Goal: Information Seeking & Learning: Check status

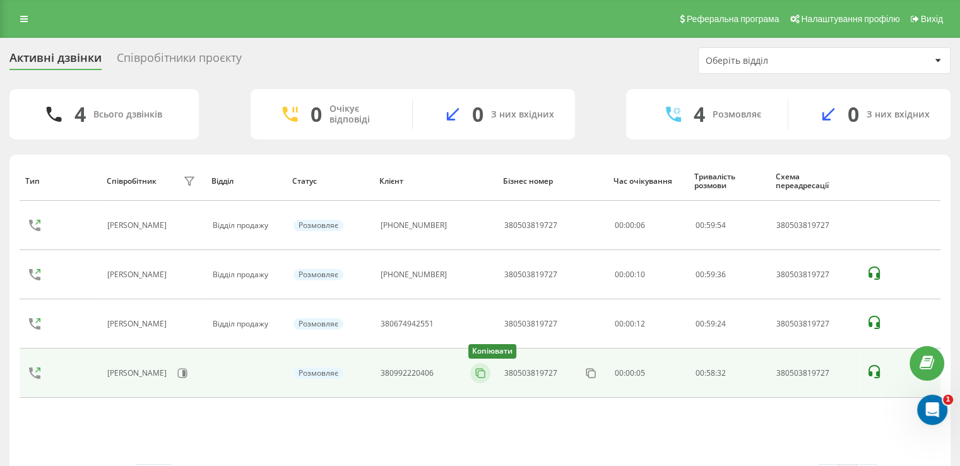
click at [475, 373] on icon at bounding box center [480, 373] width 13 height 13
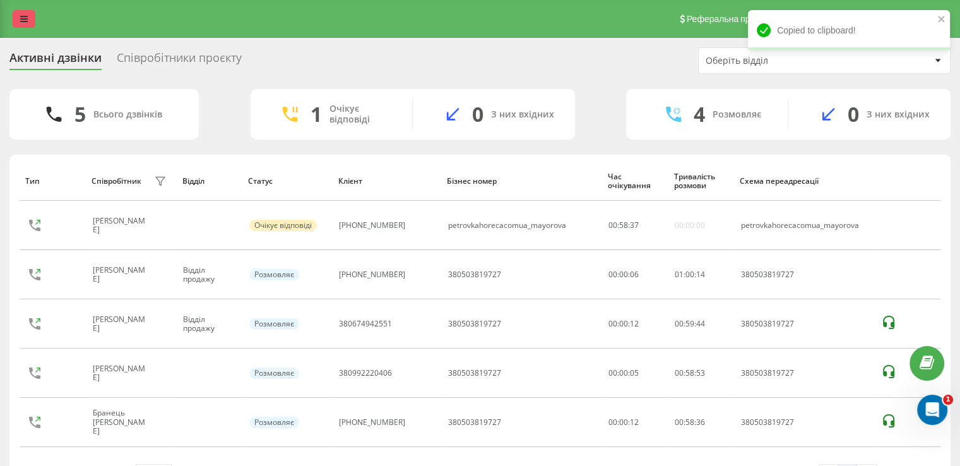
click at [18, 18] on link at bounding box center [24, 19] width 23 height 18
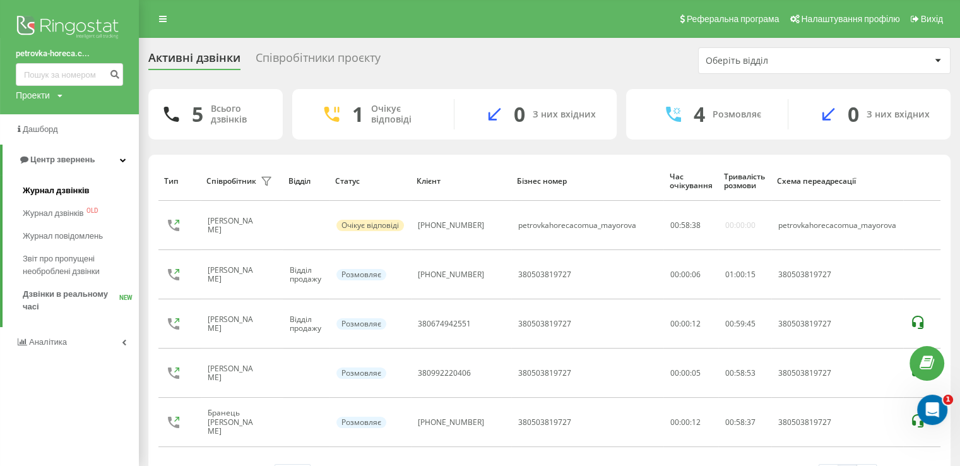
click at [56, 192] on span "Журнал дзвінків" at bounding box center [56, 190] width 67 height 13
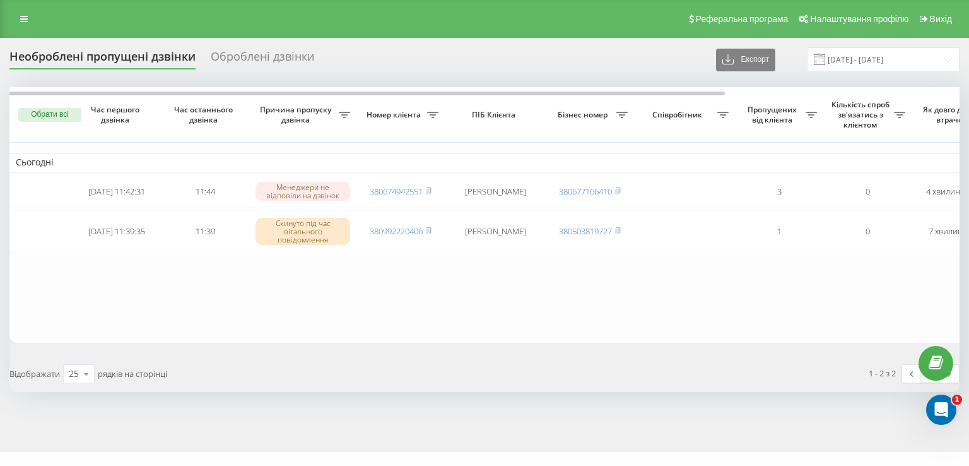
click at [589, 352] on div "Обрати всі Час першого дзвінка Час останнього дзвінка Причина пропуску дзвінка …" at bounding box center [484, 239] width 950 height 305
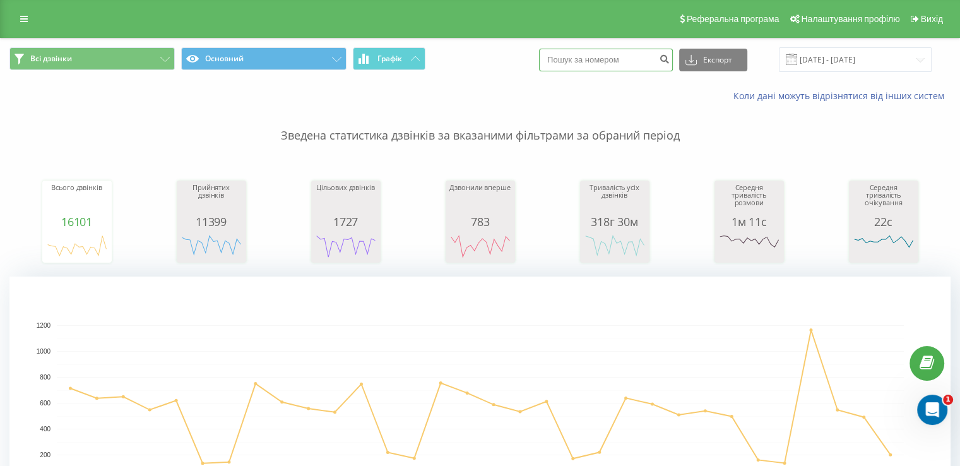
click at [634, 59] on input at bounding box center [606, 60] width 134 height 23
paste input "380992220406"
drag, startPoint x: 574, startPoint y: 62, endPoint x: 537, endPoint y: 61, distance: 36.6
click at [537, 61] on div "Всі дзвінки Основний Графік 380992220406 Експорт .csv .xls .xlsx 21.07.2025 - 2…" at bounding box center [479, 59] width 941 height 25
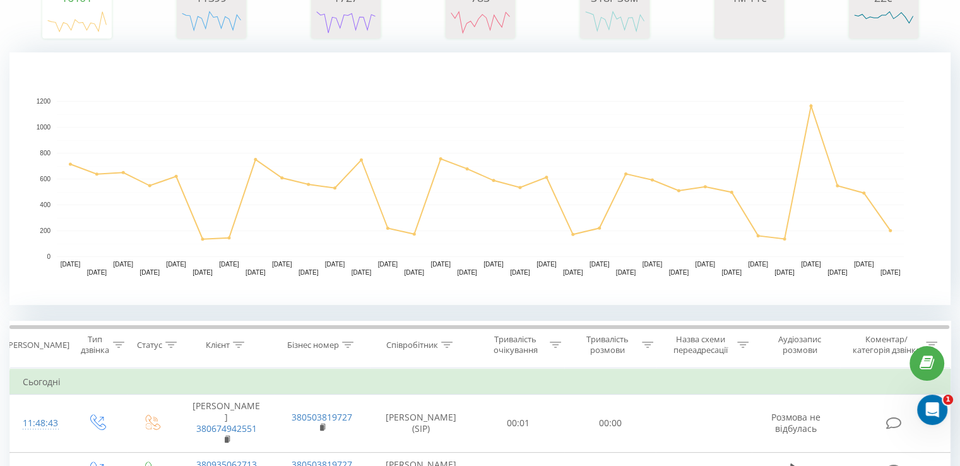
scroll to position [252, 0]
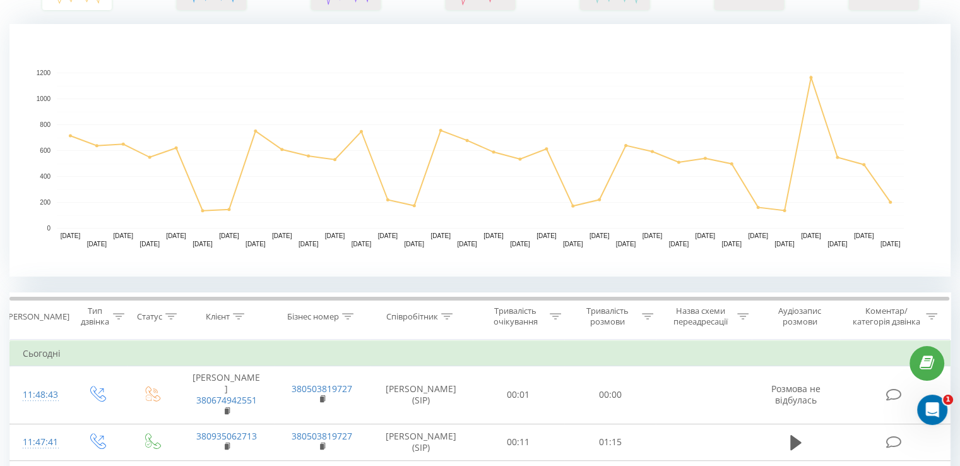
type input "0992220406"
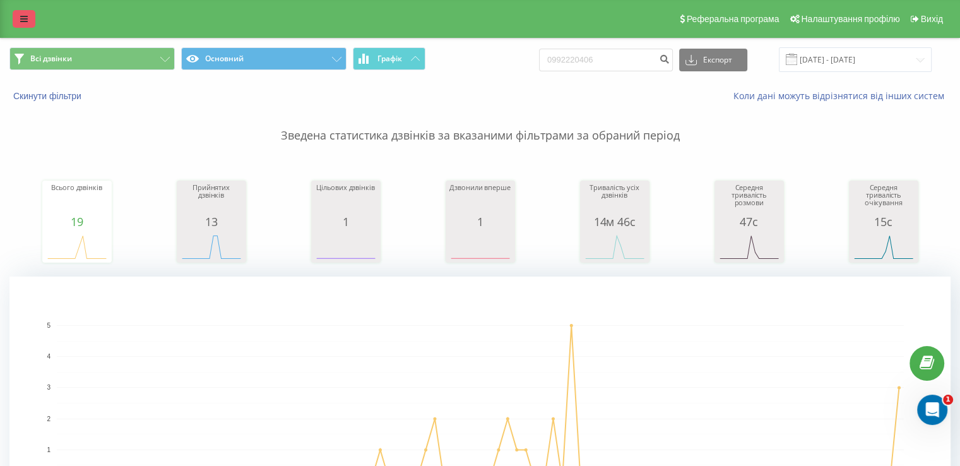
click at [20, 21] on icon at bounding box center [24, 19] width 8 height 9
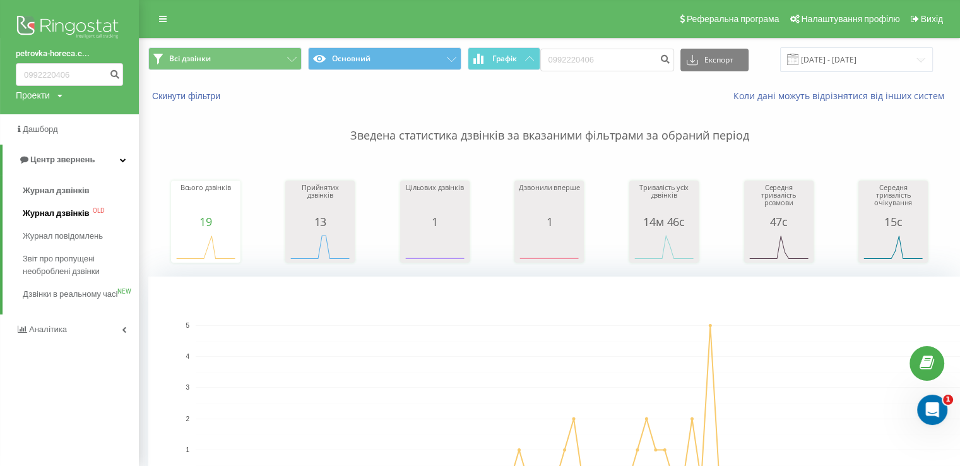
click at [57, 203] on link "Журнал дзвінків OLD" at bounding box center [81, 213] width 116 height 23
click at [61, 188] on span "Журнал дзвінків" at bounding box center [56, 190] width 67 height 13
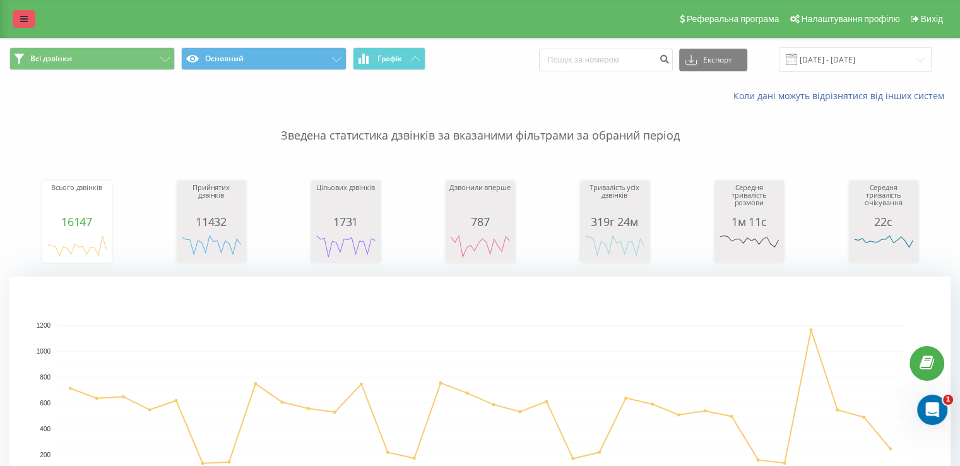
click at [20, 23] on icon at bounding box center [24, 19] width 8 height 9
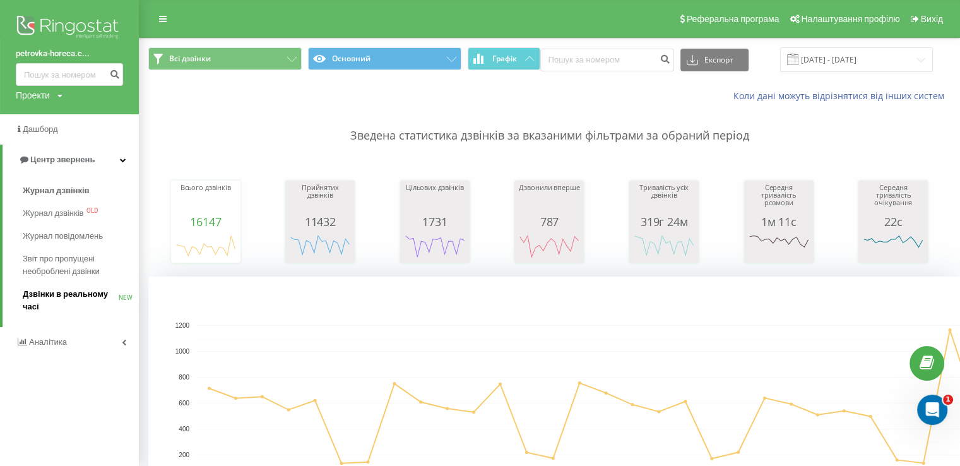
click at [59, 301] on span "Дзвінки в реальному часі" at bounding box center [71, 300] width 96 height 25
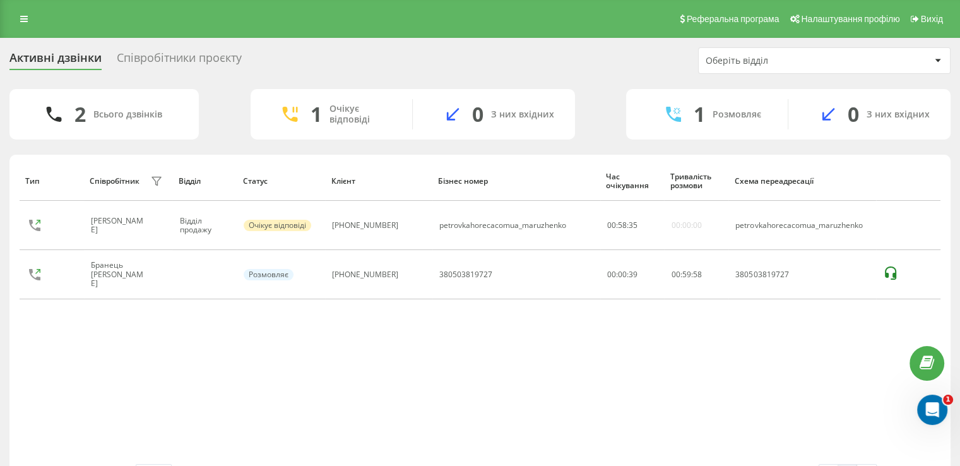
click at [37, 163] on th "Тип" at bounding box center [52, 181] width 64 height 40
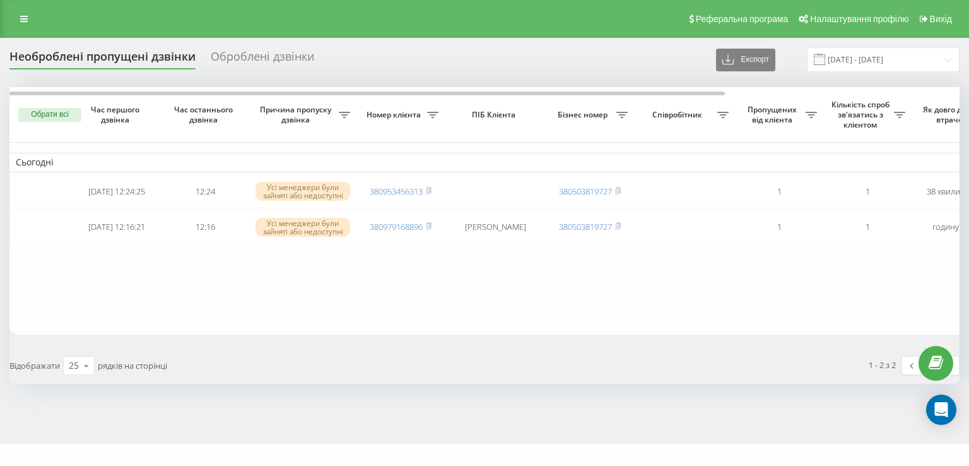
click at [613, 326] on table "Сьогодні [DATE] 12:24:25 12:24 Усі менеджери були зайняті або недоступні 380953…" at bounding box center [640, 210] width 1262 height 247
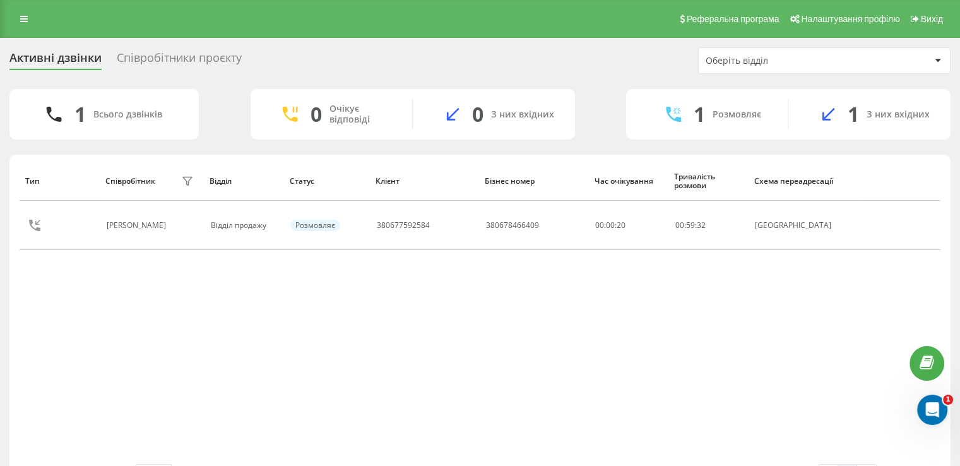
click at [354, 309] on div "Тип Співробітник фільтру Відділ Статус Клієнт Бізнес номер Час очікування Трива…" at bounding box center [480, 312] width 921 height 303
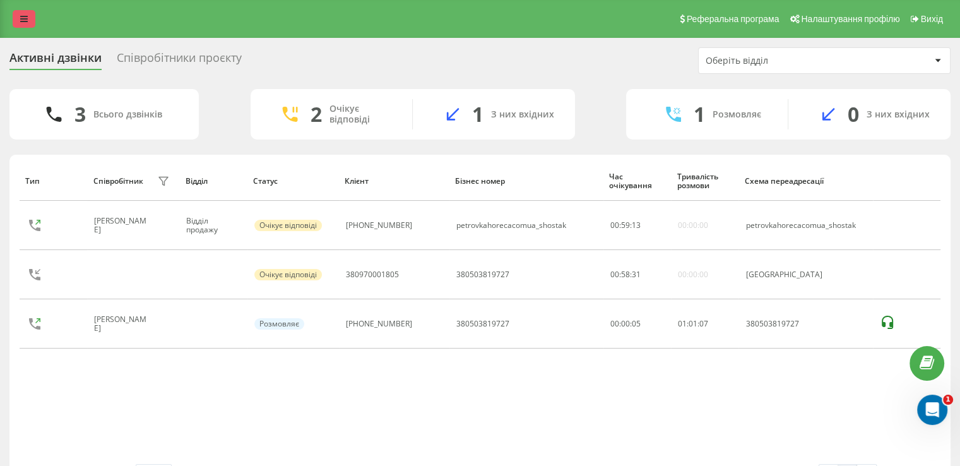
click at [25, 12] on link at bounding box center [24, 19] width 23 height 18
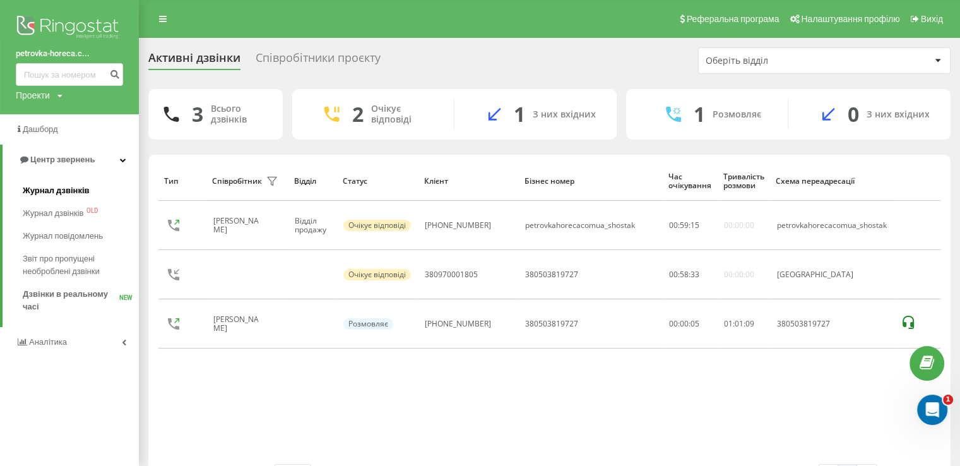
click at [40, 192] on span "Журнал дзвінків" at bounding box center [56, 190] width 67 height 13
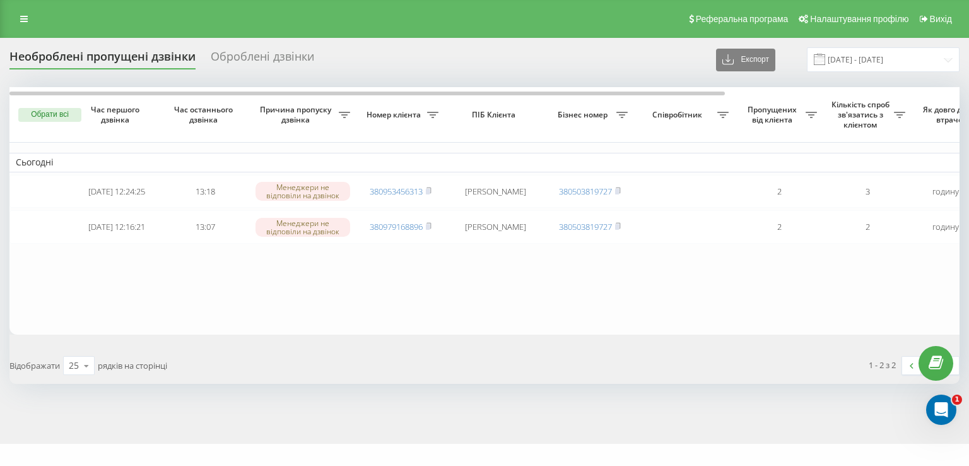
click at [411, 374] on div "Відображати 25 10 25 50 100 рядків на сторінці" at bounding box center [243, 365] width 484 height 37
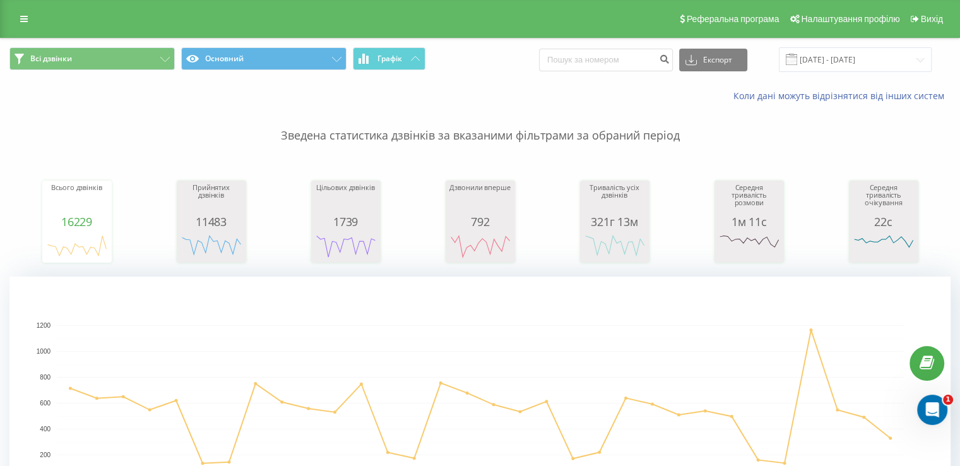
click at [789, 59] on div "[DATE] - [DATE]" at bounding box center [839, 59] width 184 height 25
click at [797, 60] on span at bounding box center [791, 59] width 11 height 11
click at [45, 9] on div "Реферальна програма Налаштування профілю Вихід" at bounding box center [480, 19] width 960 height 38
click at [24, 11] on link at bounding box center [24, 19] width 23 height 18
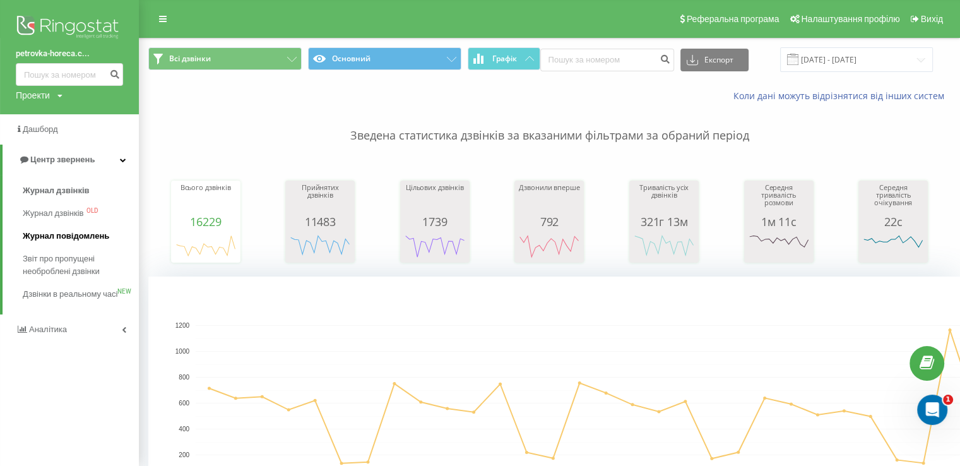
click at [46, 291] on span "Дзвінки в реальному часі" at bounding box center [70, 294] width 95 height 13
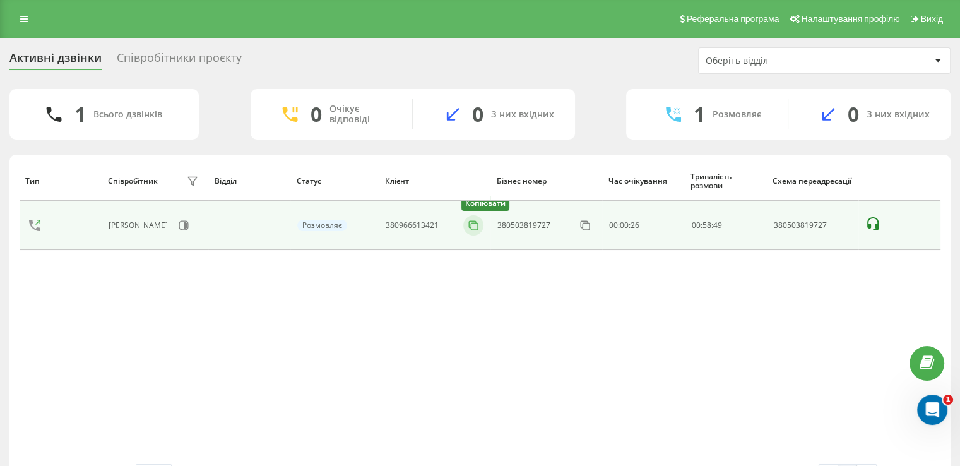
click at [469, 227] on icon at bounding box center [472, 224] width 7 height 7
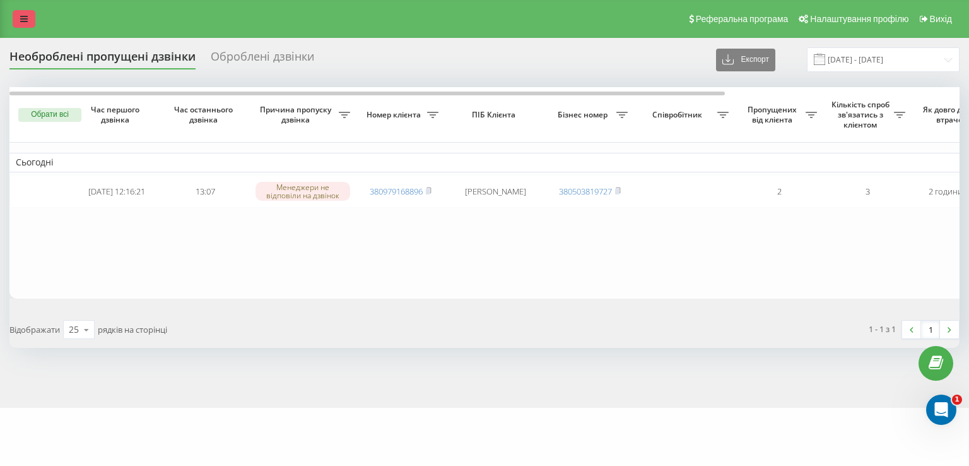
click at [23, 18] on icon at bounding box center [24, 19] width 8 height 9
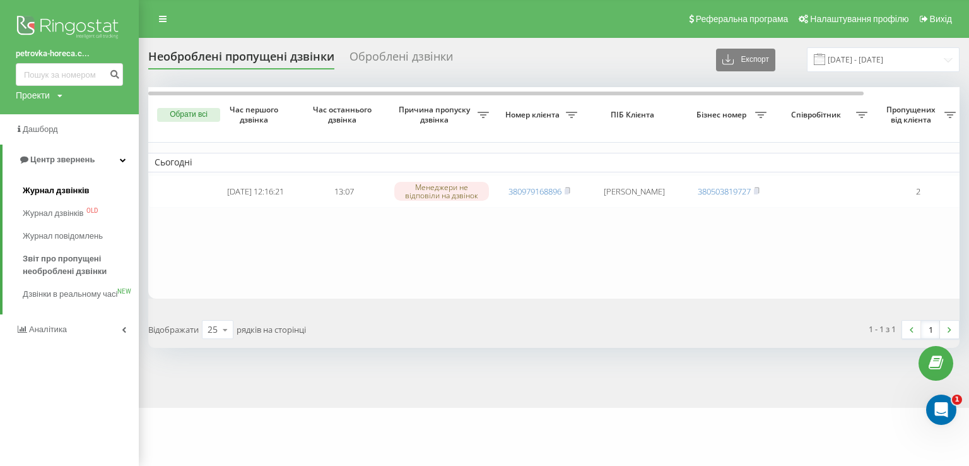
click at [30, 198] on link "Журнал дзвінків" at bounding box center [81, 190] width 116 height 23
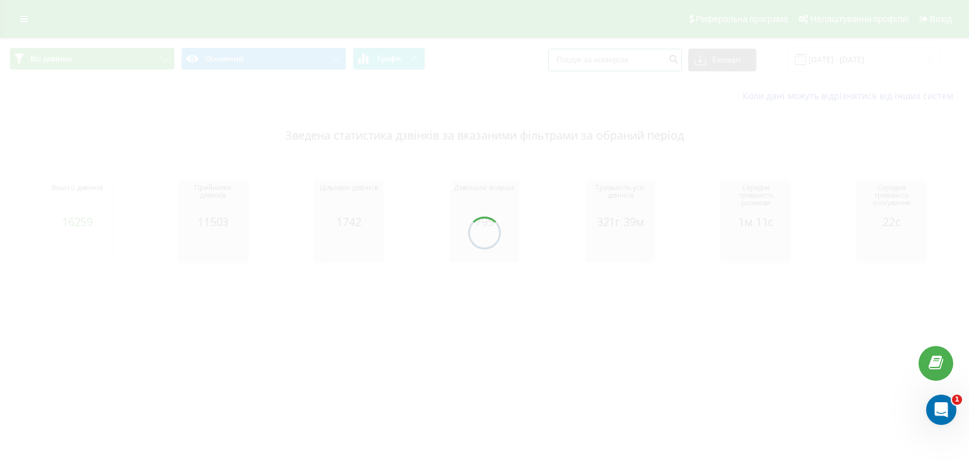
click at [641, 64] on input at bounding box center [615, 60] width 134 height 23
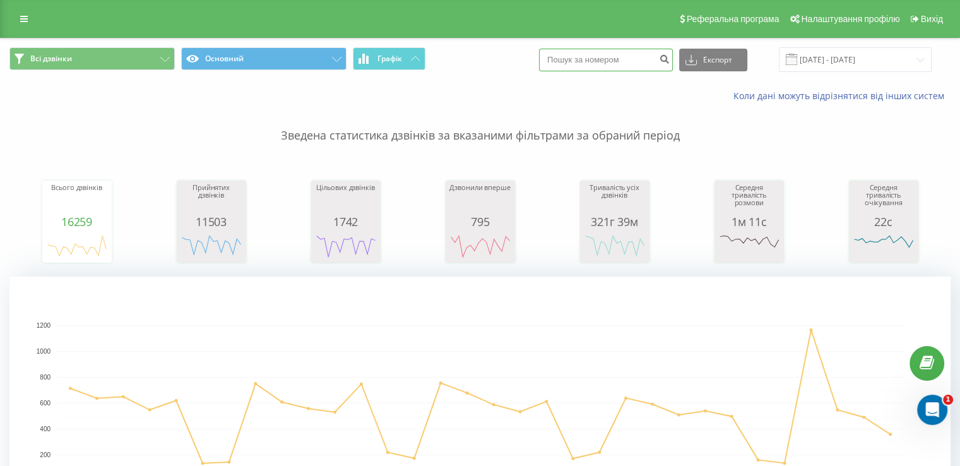
click at [641, 64] on input at bounding box center [606, 60] width 134 height 23
paste input "380966613421"
type input "380966613421"
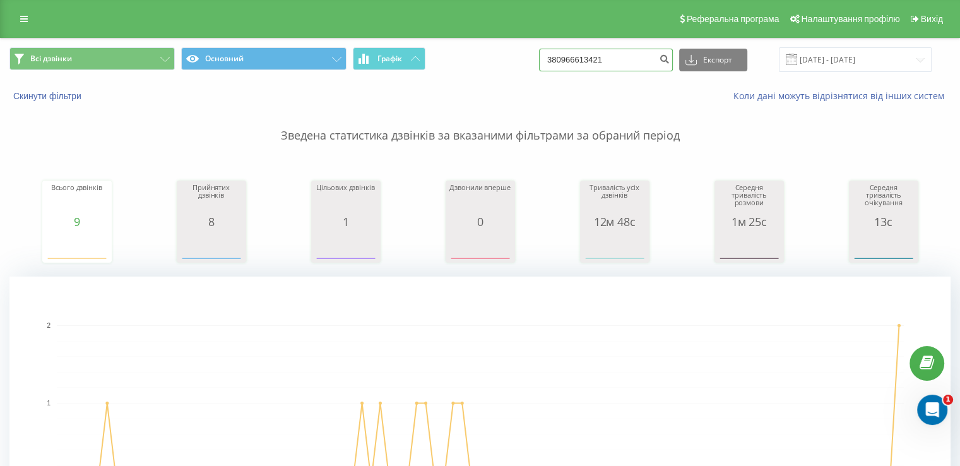
click at [639, 59] on input "380966613421" at bounding box center [606, 60] width 134 height 23
click at [797, 61] on span at bounding box center [791, 59] width 11 height 11
click at [892, 59] on input "[DATE] - [DATE]" at bounding box center [855, 59] width 153 height 25
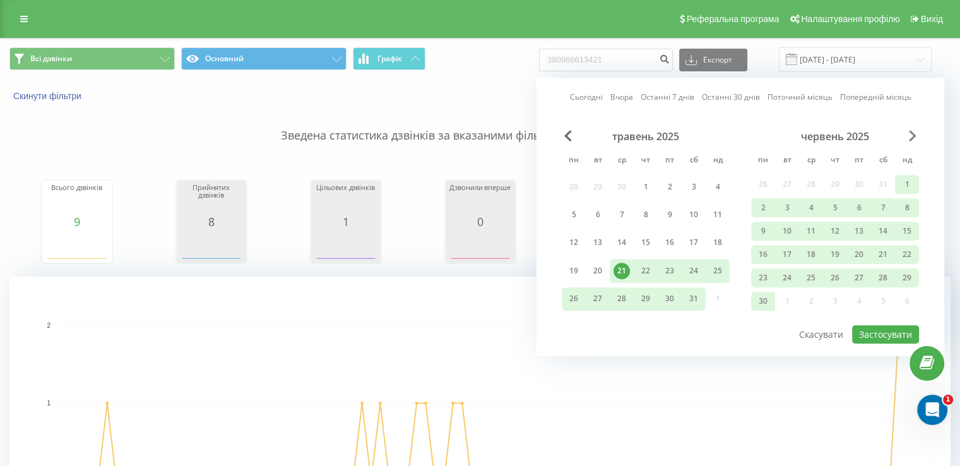
click at [912, 131] on span "Next Month" at bounding box center [913, 135] width 8 height 11
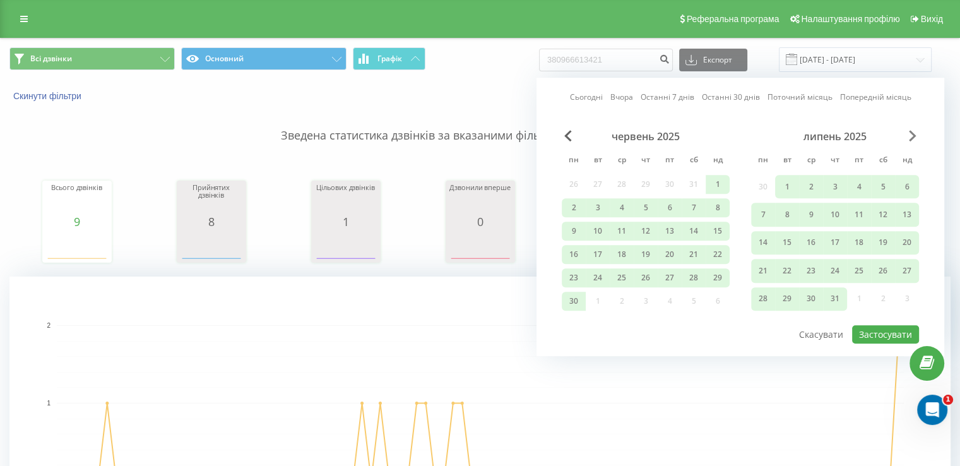
click at [912, 133] on span "Next Month" at bounding box center [913, 135] width 8 height 11
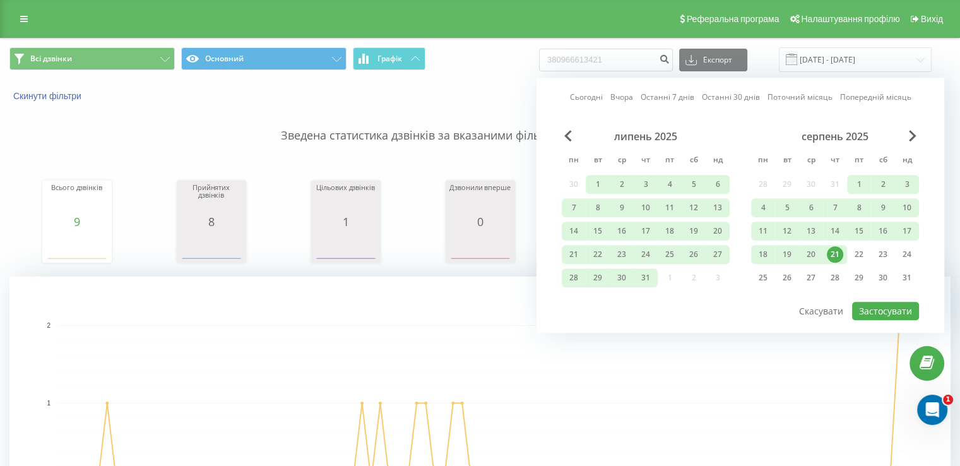
click at [838, 251] on div "21" at bounding box center [835, 254] width 16 height 16
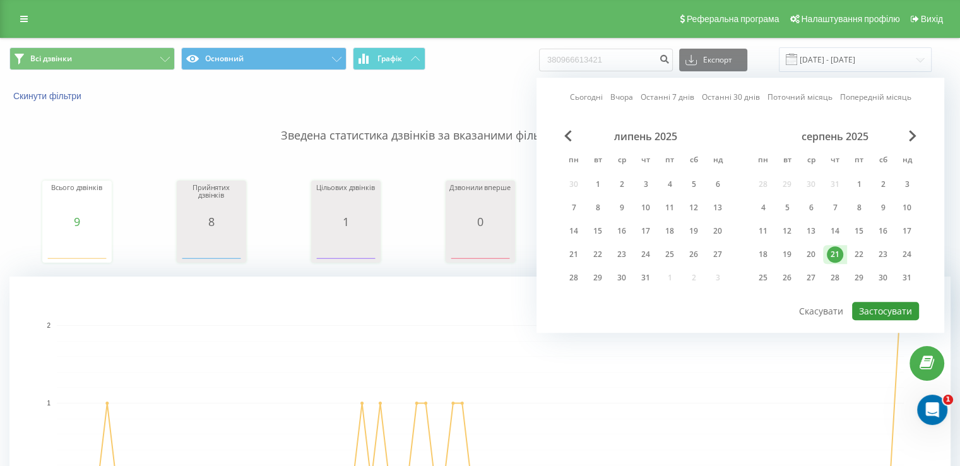
click at [880, 309] on button "Застосувати" at bounding box center [885, 311] width 67 height 18
type input "21.08.2025 - 21.08.2025"
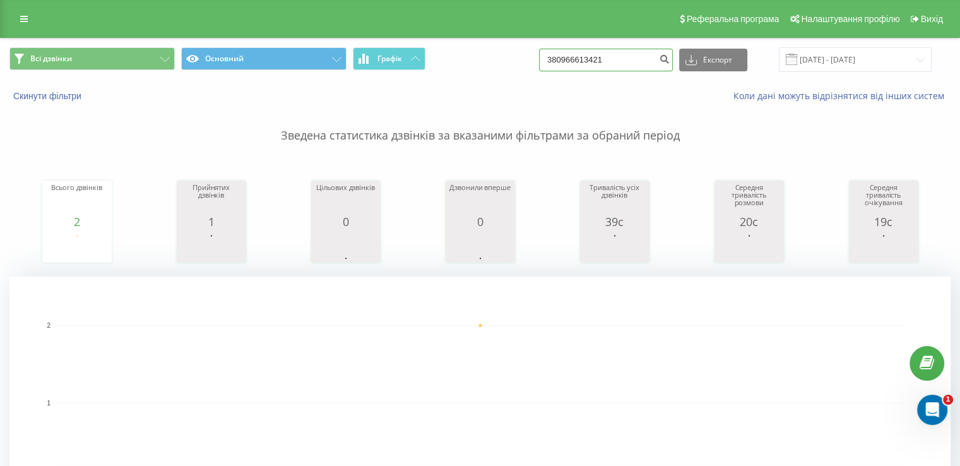
drag, startPoint x: 628, startPoint y: 64, endPoint x: 440, endPoint y: 62, distance: 188.7
click at [440, 62] on div "Всі дзвінки Основний Графік 380966613421 Експорт .csv .xls .xlsx 21.08.2025 - 2…" at bounding box center [479, 59] width 941 height 25
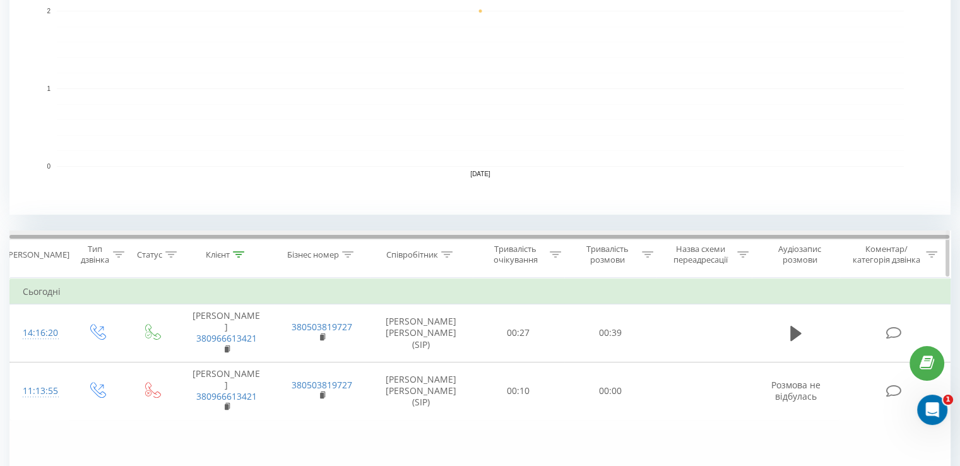
scroll to position [379, 0]
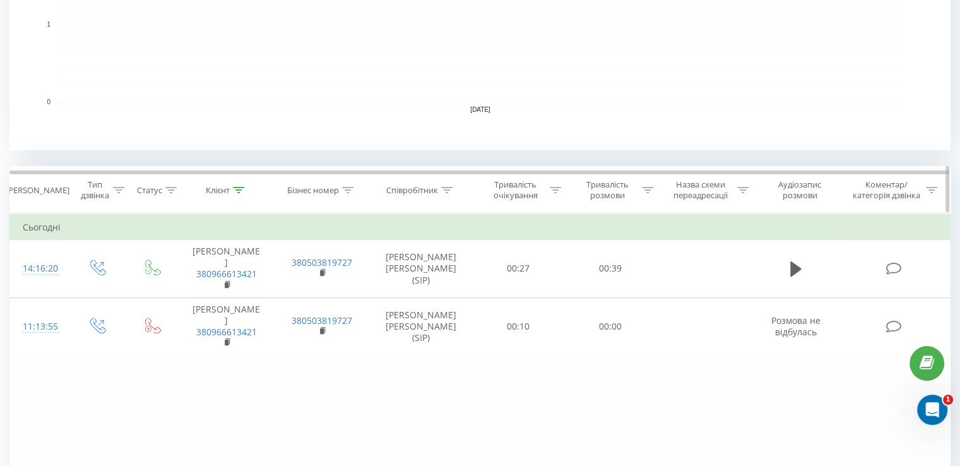
click at [449, 189] on icon at bounding box center [446, 190] width 11 height 6
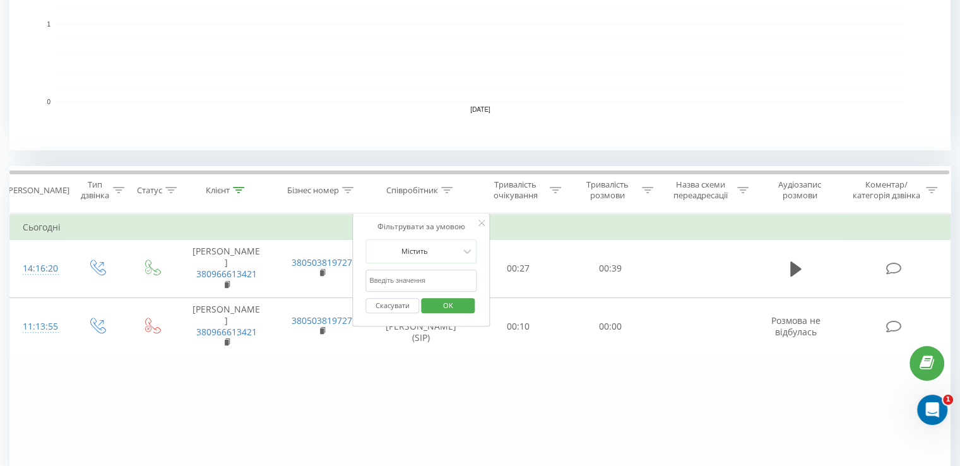
click at [434, 271] on input "text" at bounding box center [420, 280] width 111 height 22
type input "дорофій"
click button "OK" at bounding box center [448, 306] width 54 height 16
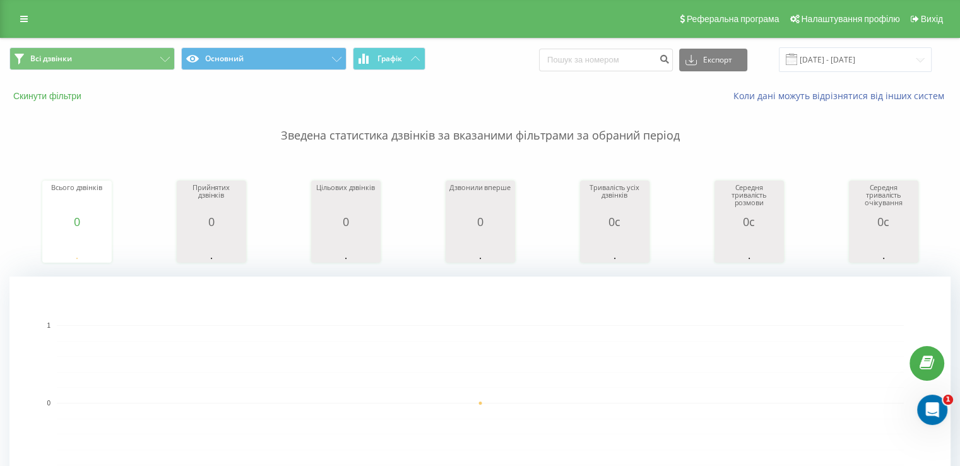
click at [38, 94] on button "Скинути фільтри" at bounding box center [48, 95] width 78 height 11
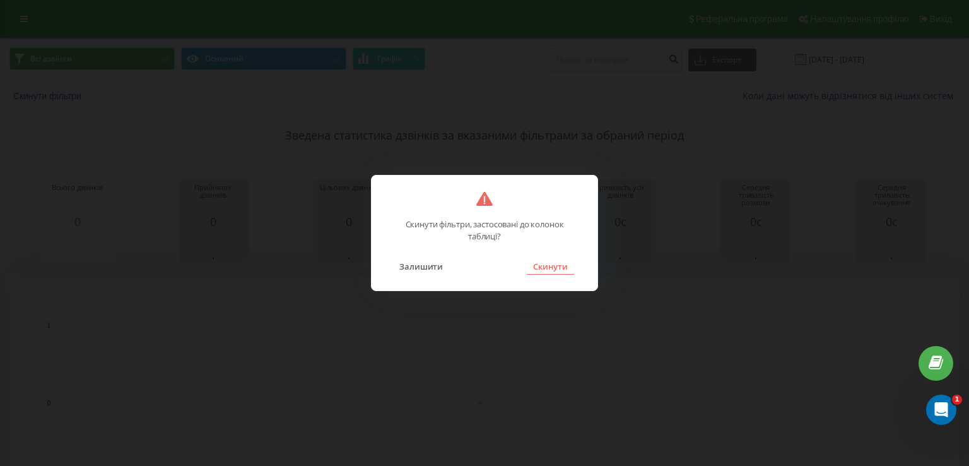
click at [554, 270] on button "Скинути" at bounding box center [550, 266] width 47 height 16
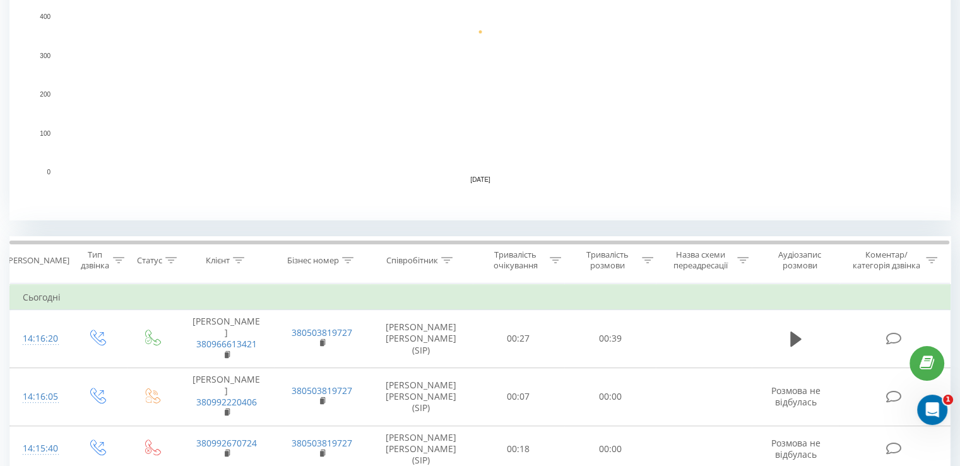
scroll to position [316, 0]
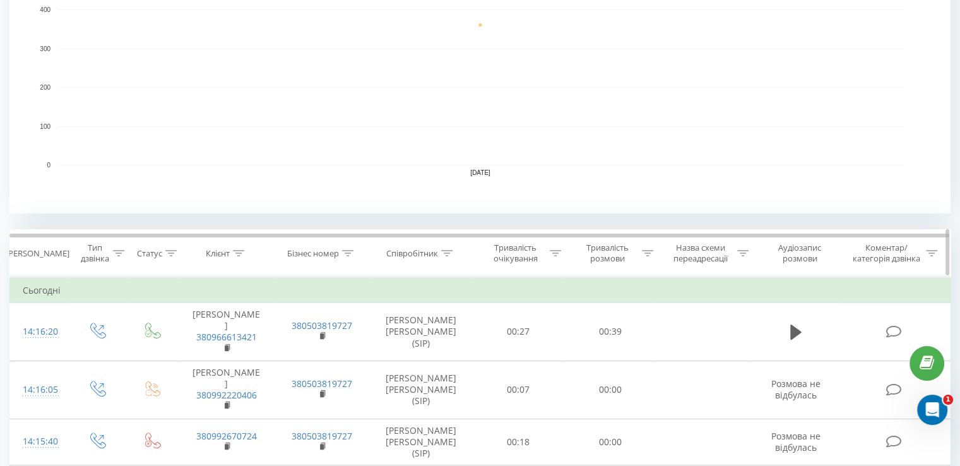
click at [448, 251] on icon at bounding box center [446, 253] width 11 height 6
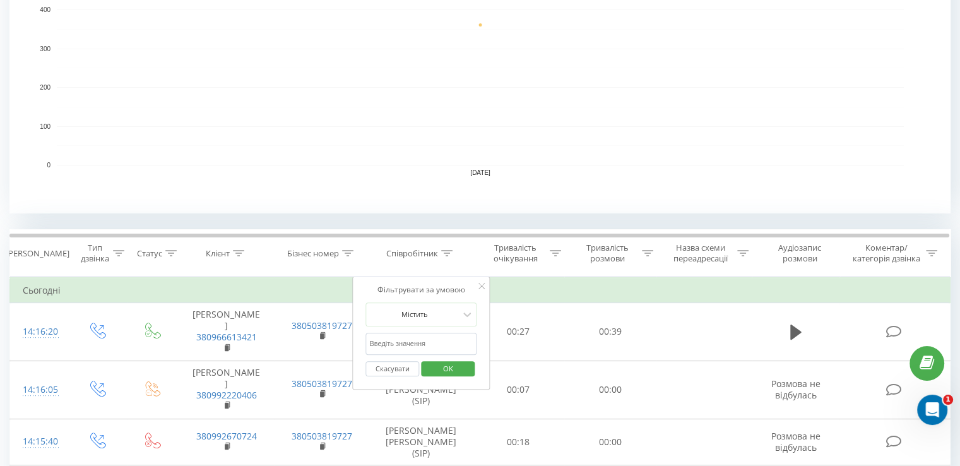
click at [421, 341] on input "text" at bounding box center [420, 344] width 111 height 22
click button "OK" at bounding box center [448, 369] width 54 height 16
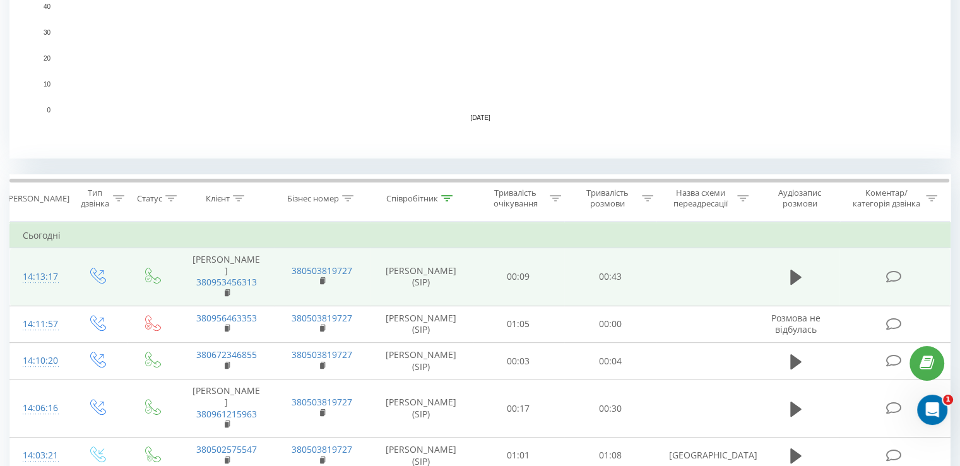
scroll to position [379, 0]
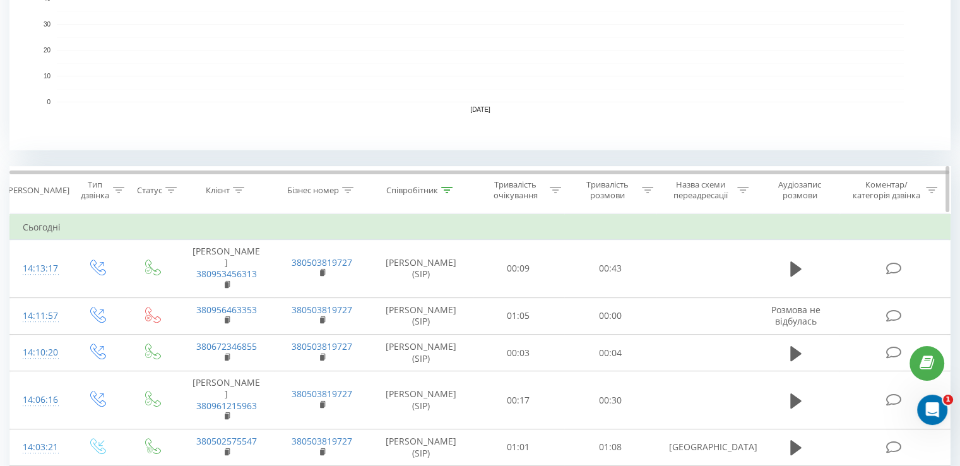
click at [444, 191] on icon at bounding box center [446, 190] width 11 height 6
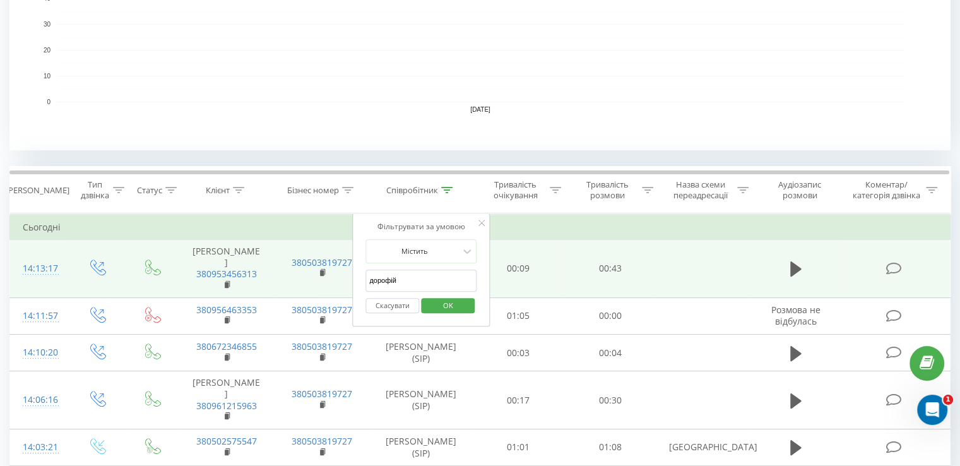
drag, startPoint x: 401, startPoint y: 280, endPoint x: 326, endPoint y: 282, distance: 74.5
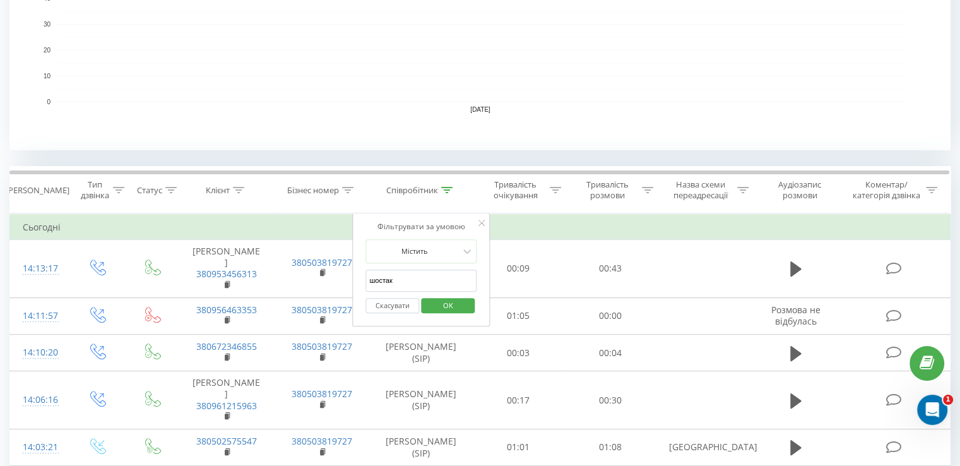
type input "шостак"
click at [433, 304] on span "OK" at bounding box center [447, 305] width 35 height 20
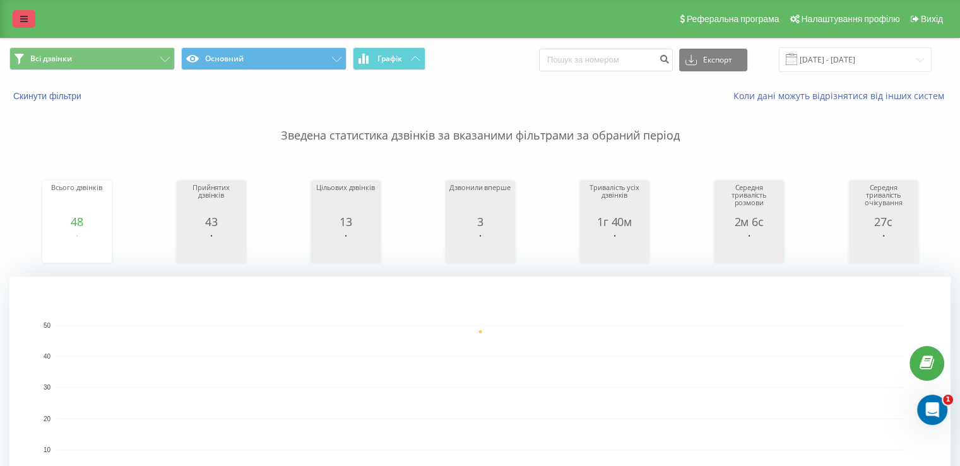
drag, startPoint x: 30, startPoint y: 16, endPoint x: 81, endPoint y: 63, distance: 69.7
click at [30, 16] on link at bounding box center [24, 19] width 23 height 18
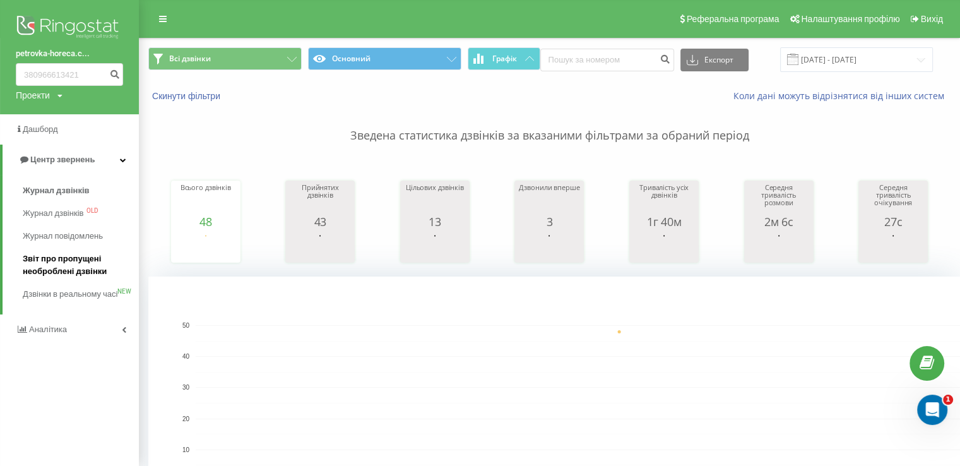
click at [54, 259] on span "Звіт про пропущені необроблені дзвінки" at bounding box center [78, 264] width 110 height 25
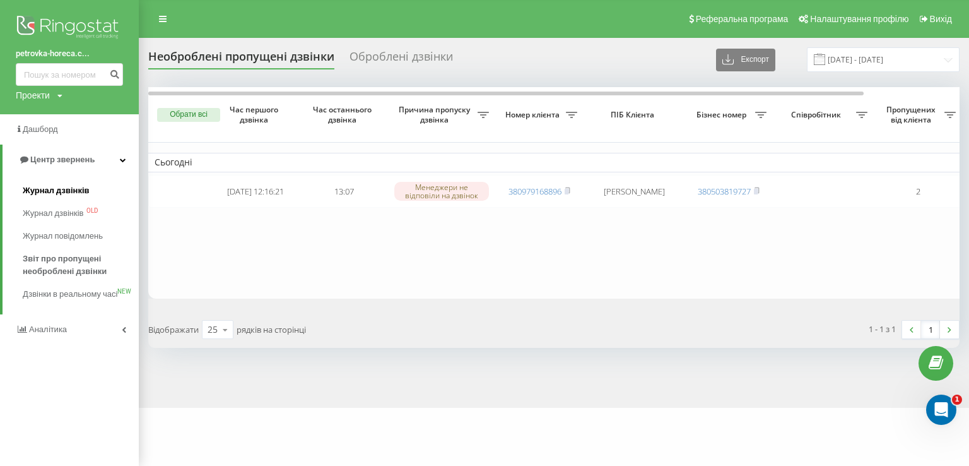
click at [52, 187] on span "Журнал дзвінків" at bounding box center [56, 190] width 67 height 13
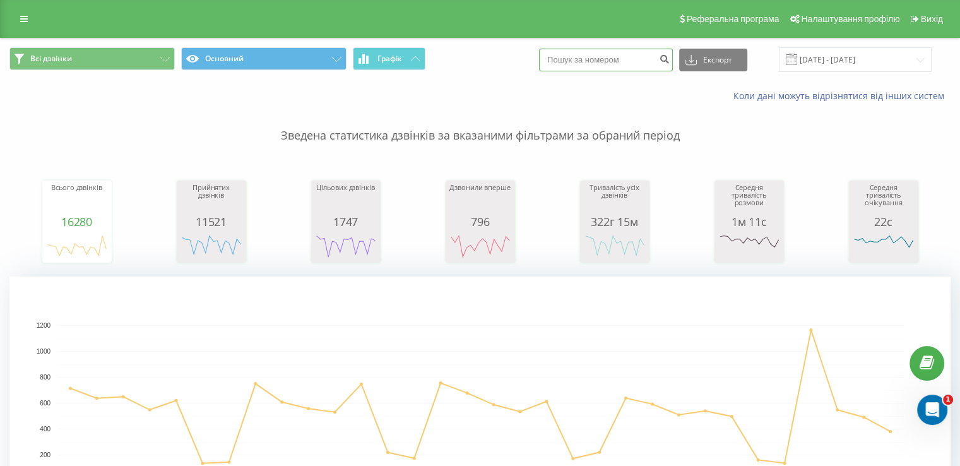
click at [635, 62] on input at bounding box center [606, 60] width 134 height 23
paste input "[PHONE_NUMBER]"
drag, startPoint x: 577, startPoint y: 60, endPoint x: 538, endPoint y: 61, distance: 39.8
click at [538, 61] on div "Всі дзвінки Основний Графік [PHONE_NUMBER] Експорт .csv .xls .xlsx [DATE] - [DA…" at bounding box center [479, 59] width 941 height 25
type input "0687857921"
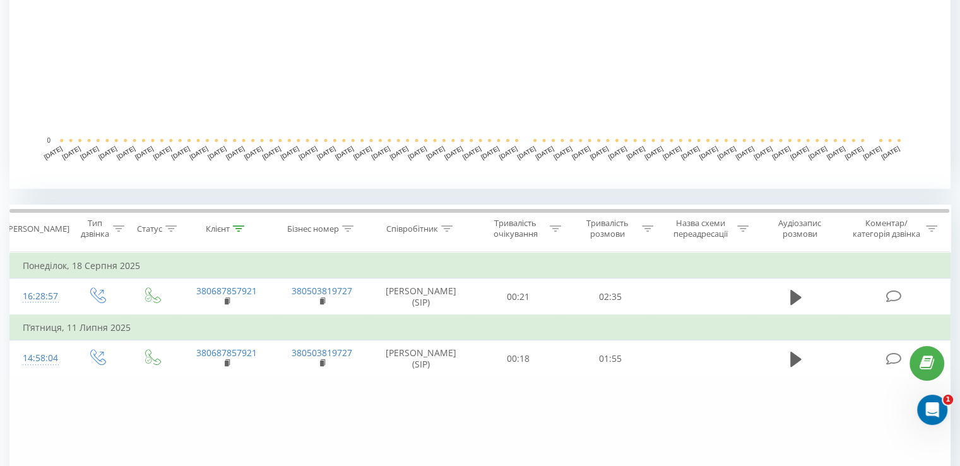
scroll to position [341, 0]
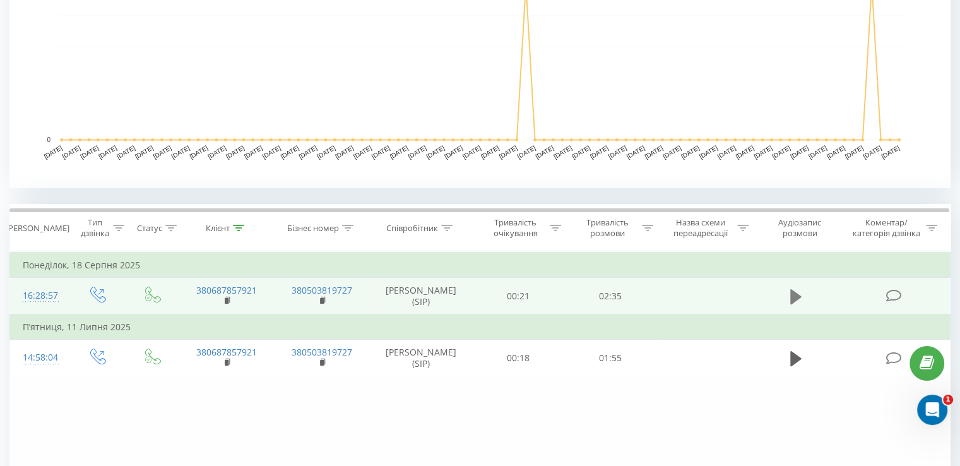
click at [798, 293] on icon at bounding box center [795, 295] width 11 height 15
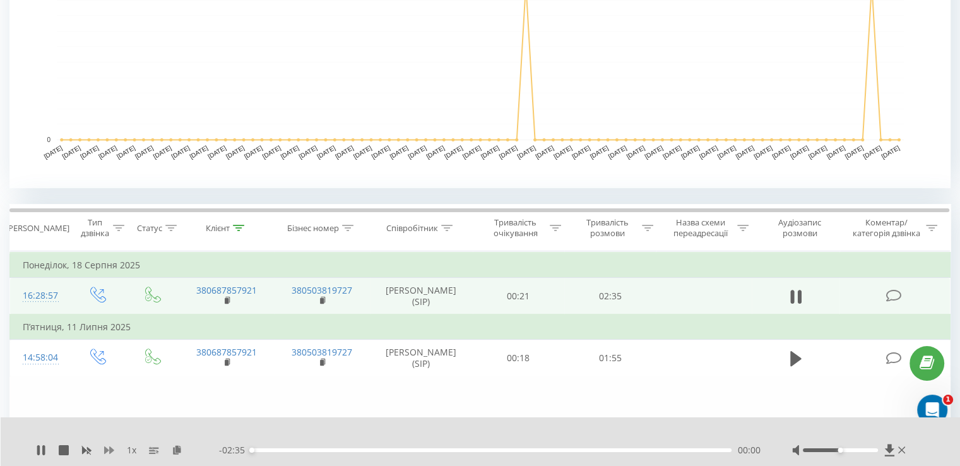
click at [109, 445] on icon at bounding box center [109, 450] width 10 height 10
click at [108, 445] on icon at bounding box center [109, 450] width 10 height 10
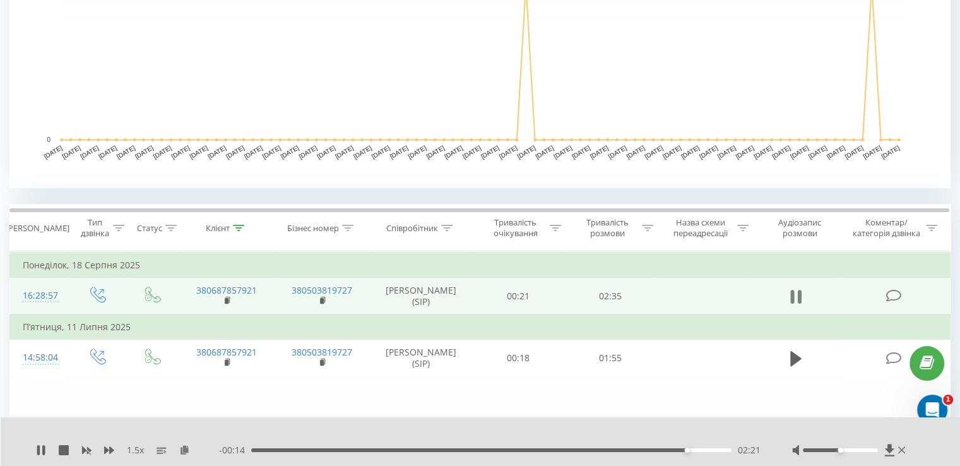
click at [793, 297] on icon at bounding box center [792, 297] width 4 height 14
click at [808, 291] on td at bounding box center [796, 296] width 88 height 37
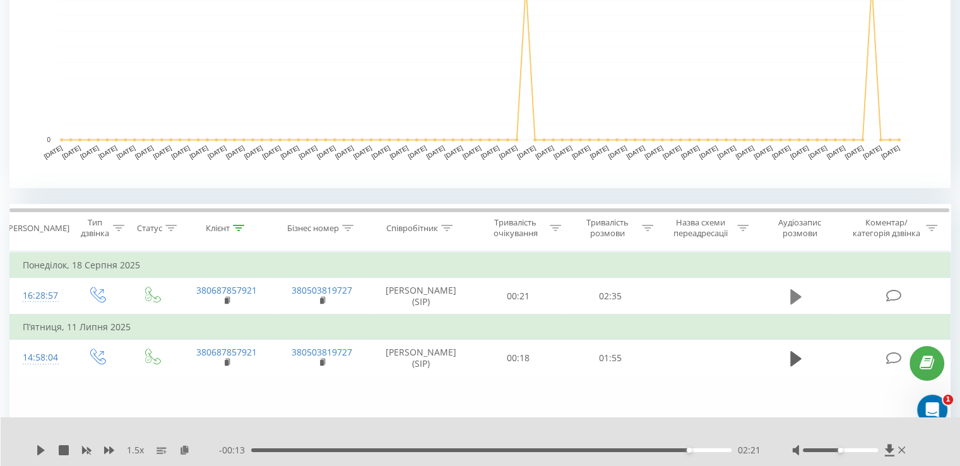
click at [794, 295] on icon at bounding box center [795, 295] width 11 height 15
click at [797, 290] on icon at bounding box center [795, 297] width 11 height 18
click at [899, 455] on div at bounding box center [850, 450] width 116 height 13
